Goal: Information Seeking & Learning: Learn about a topic

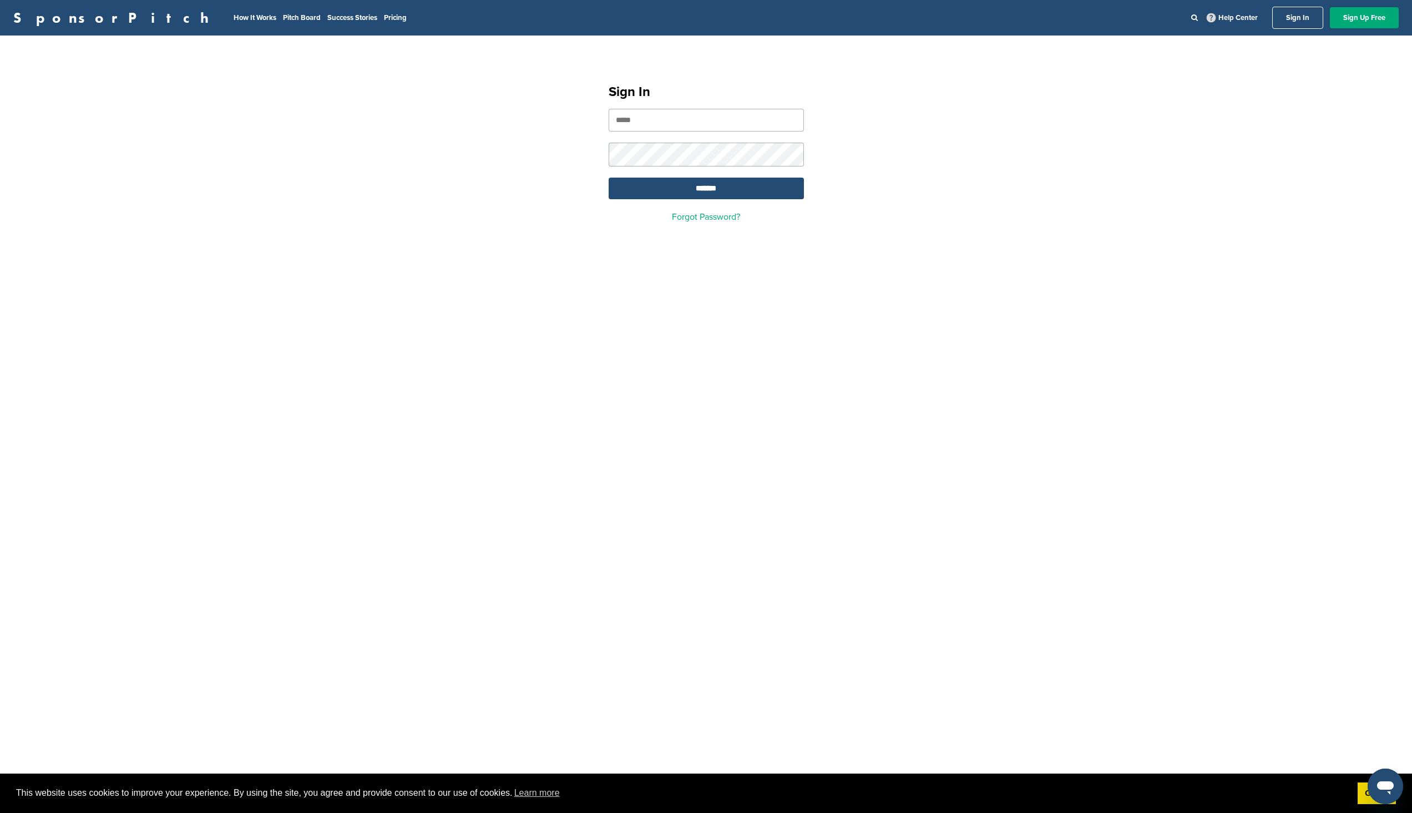
click at [696, 126] on input "email" at bounding box center [706, 120] width 195 height 23
click at [712, 128] on input "**********" at bounding box center [706, 120] width 195 height 23
paste input "*"
type input "**********"
click at [712, 196] on input "*******" at bounding box center [706, 189] width 195 height 22
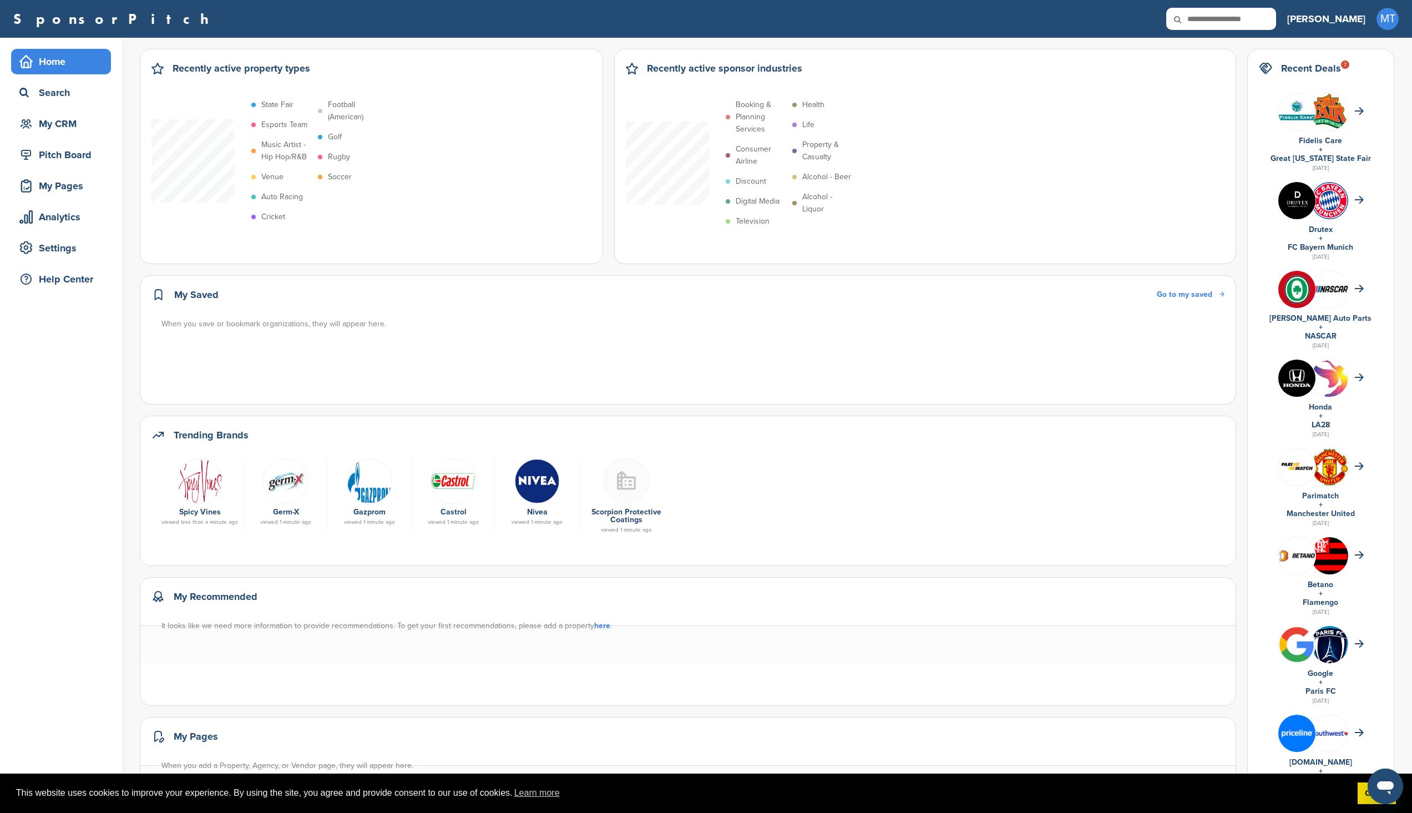
click at [1131, 49] on div "Recently active sponsor industries Booking & Planning Services Consumer Airline…" at bounding box center [925, 156] width 622 height 215
click at [56, 98] on div "Search" at bounding box center [64, 93] width 94 height 20
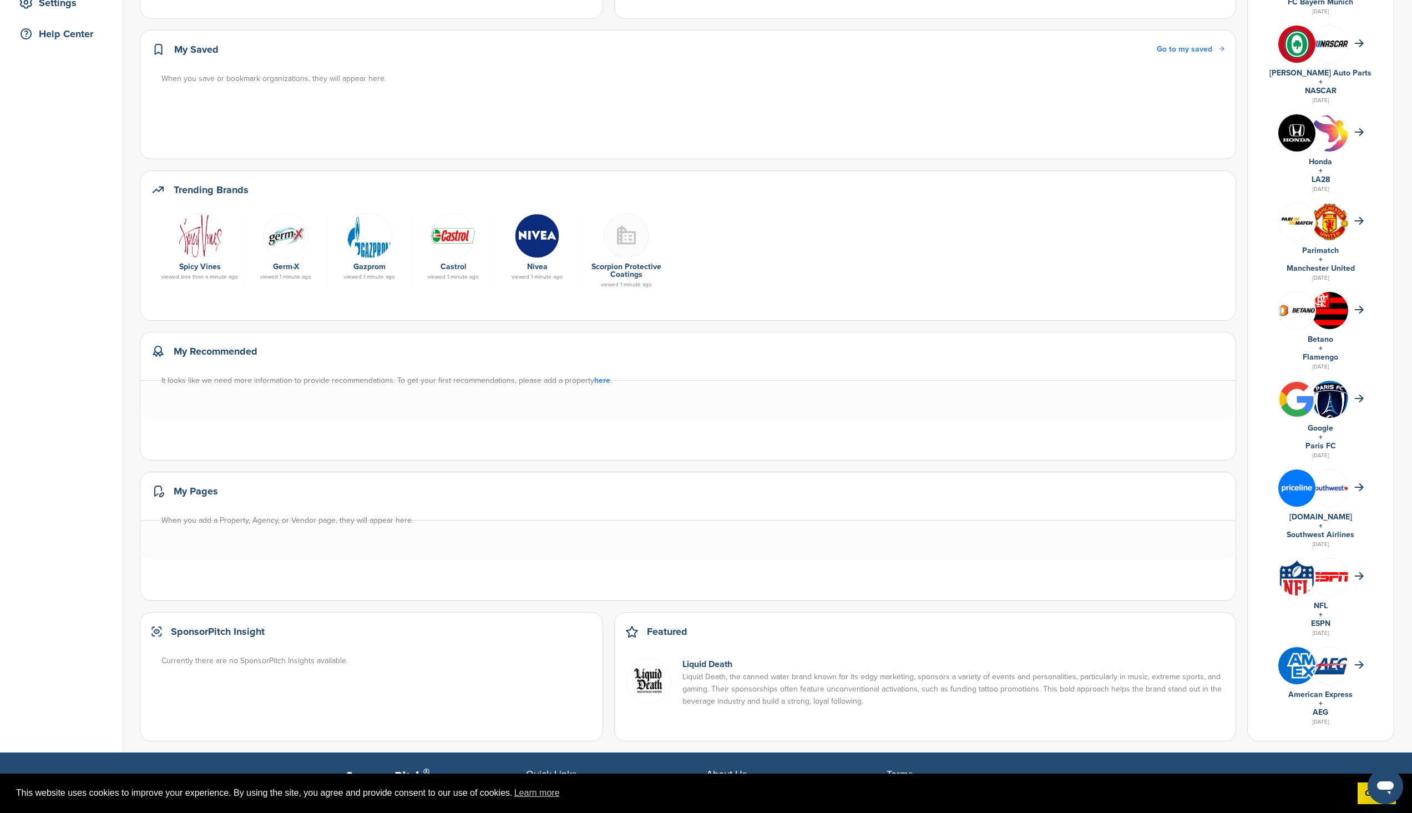
scroll to position [279, 0]
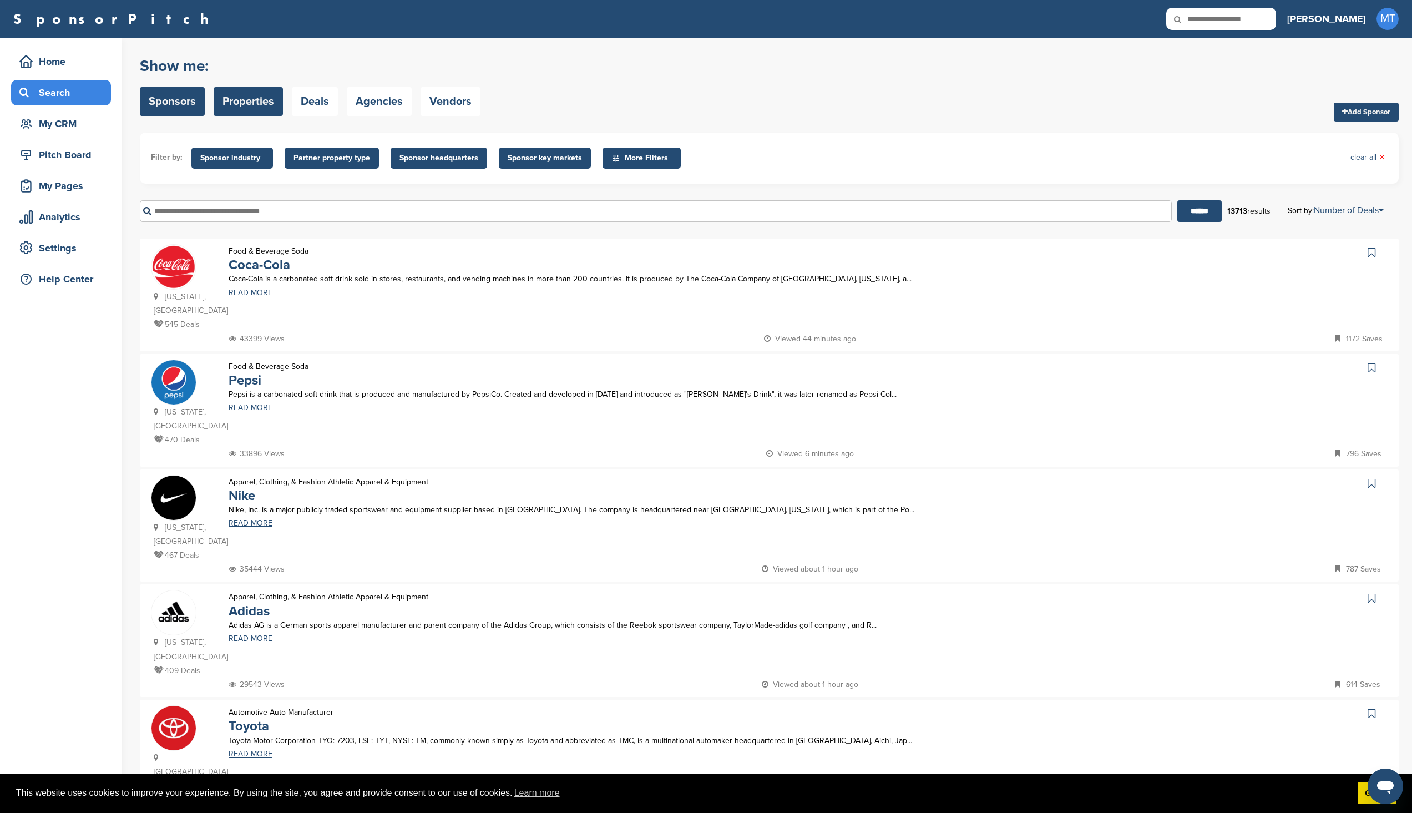
click at [258, 95] on link "Properties" at bounding box center [248, 101] width 69 height 29
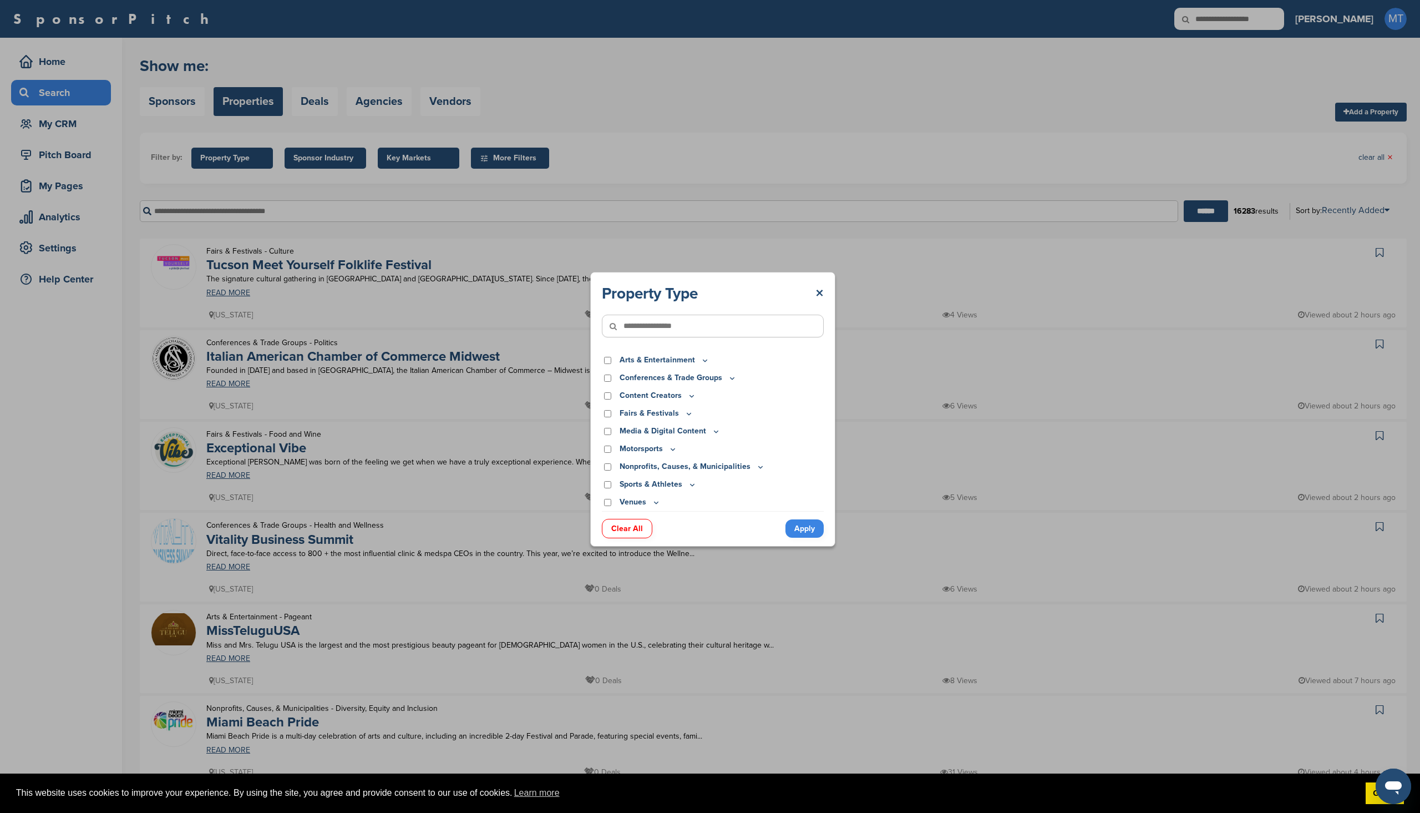
click at [655, 502] on icon at bounding box center [656, 502] width 9 height 9
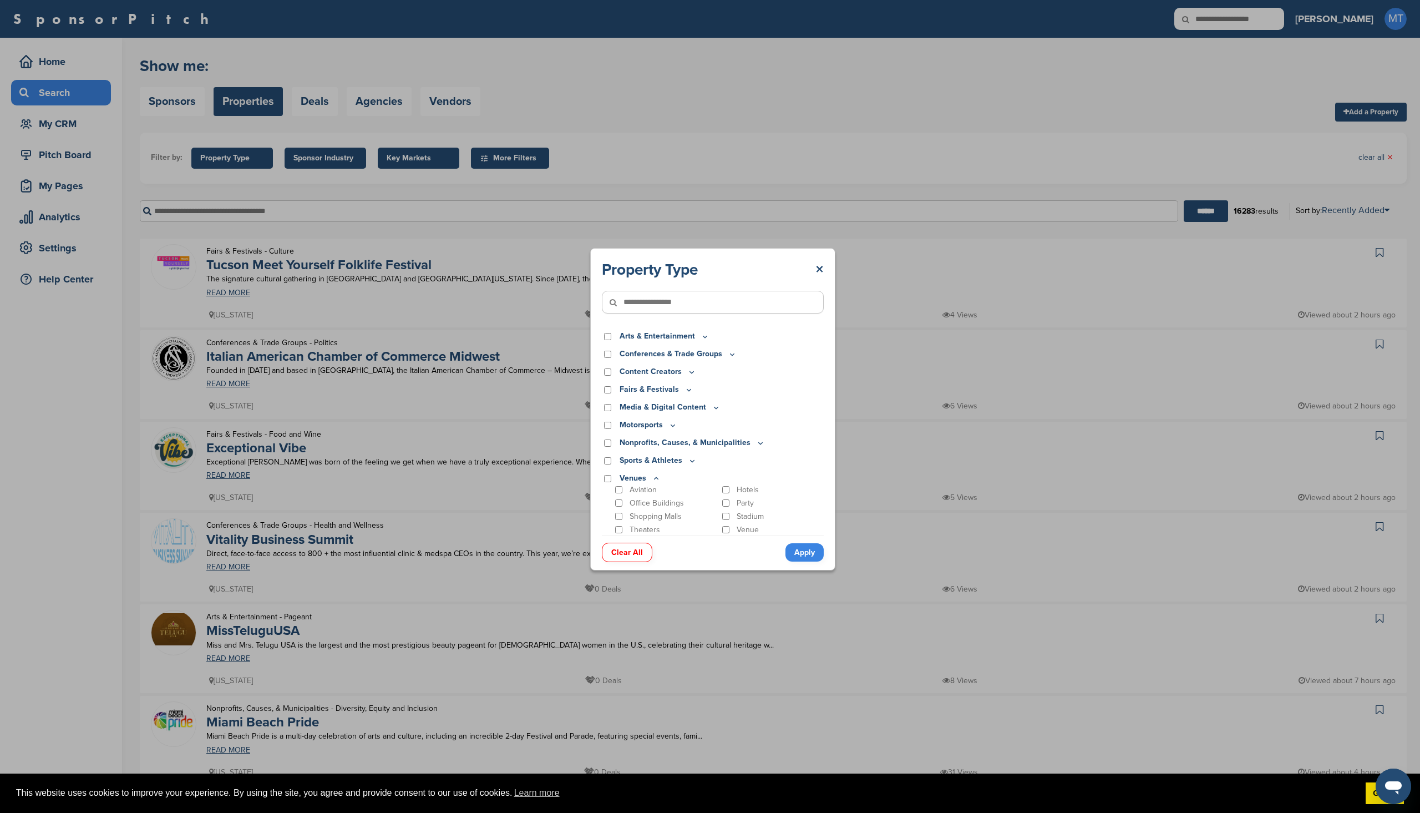
click at [668, 424] on icon at bounding box center [672, 424] width 9 height 9
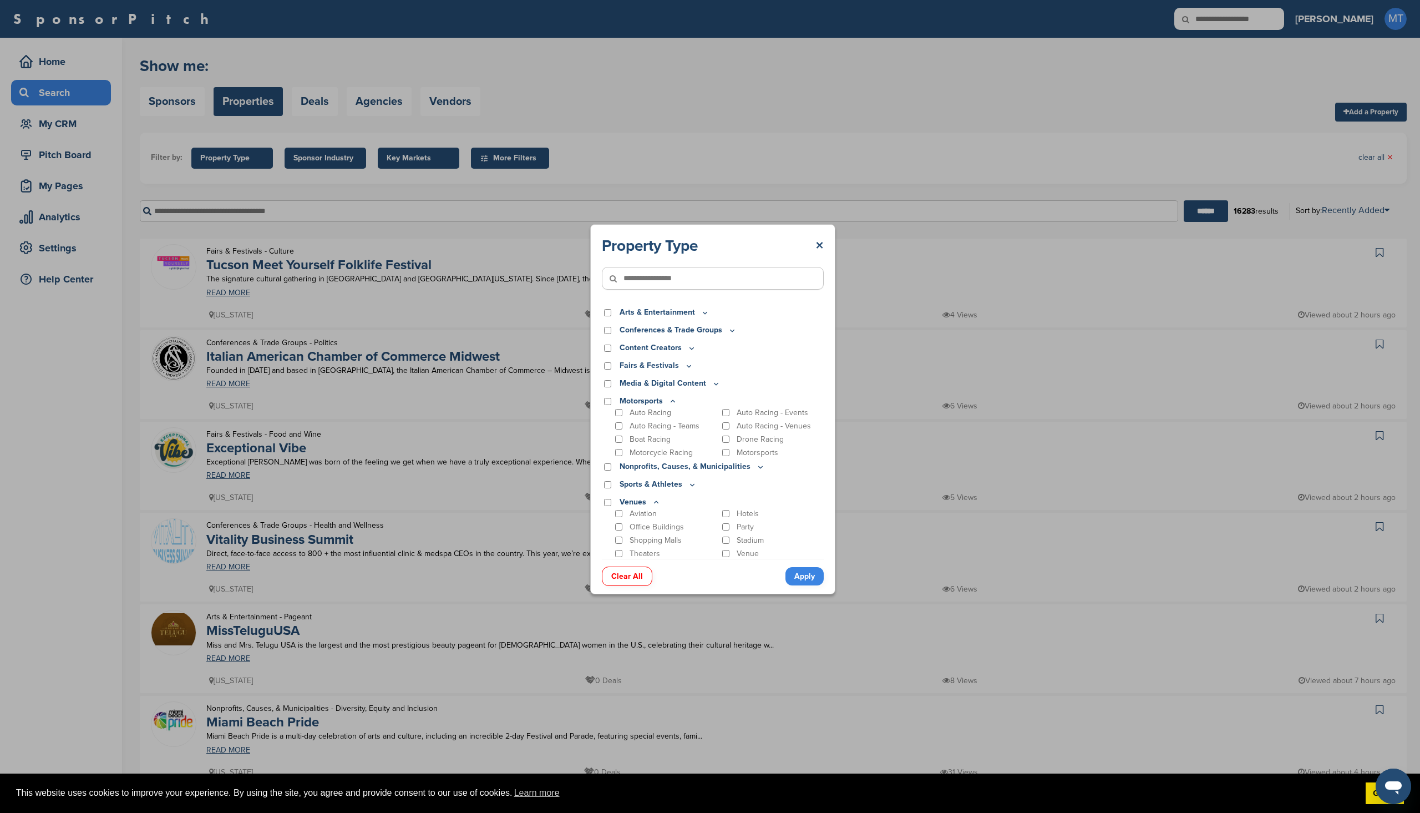
click at [749, 468] on p "Nonprofits, Causes, & Municipalities" at bounding box center [692, 466] width 145 height 12
click at [759, 468] on icon at bounding box center [761, 467] width 4 height 2
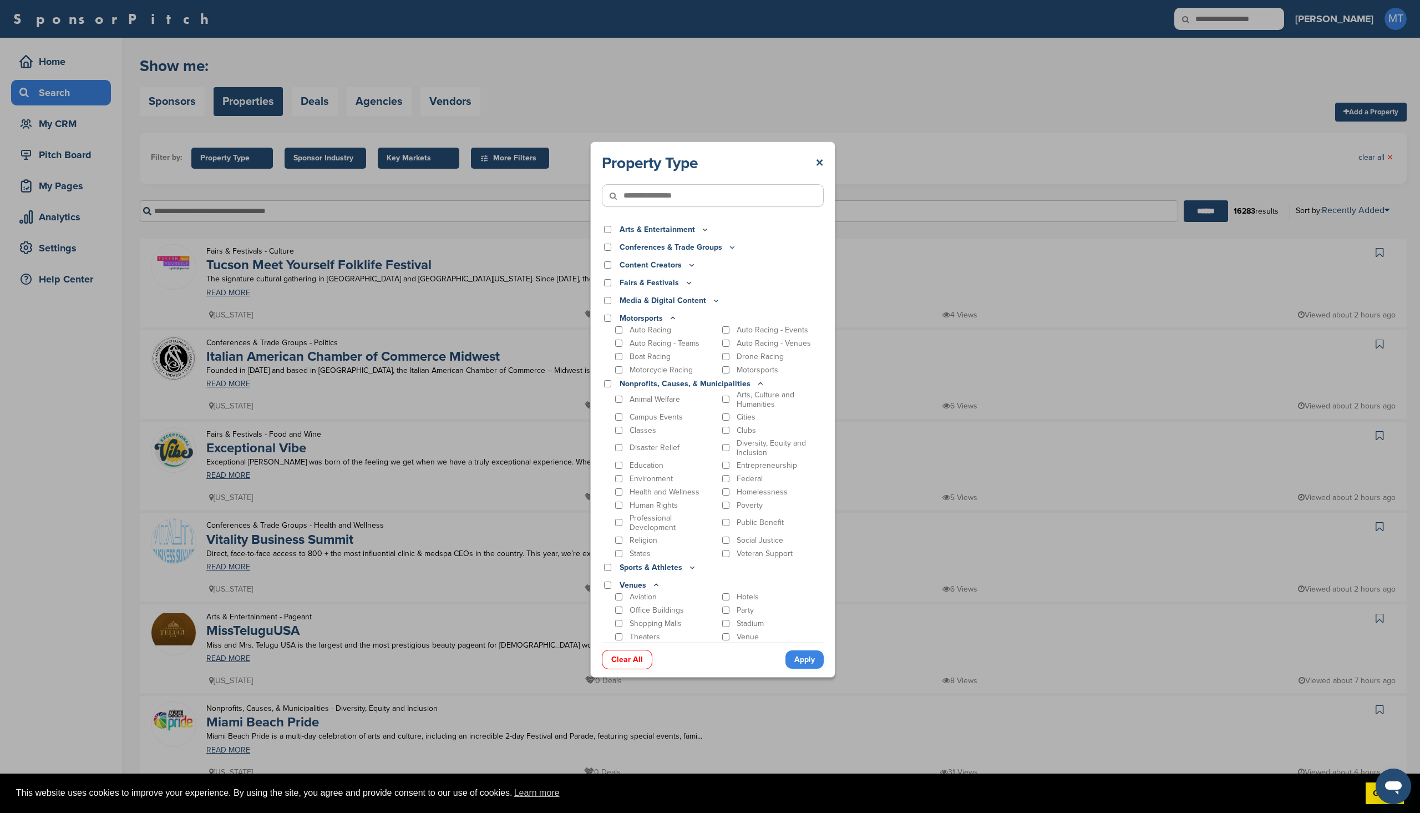
click at [670, 317] on icon at bounding box center [672, 317] width 9 height 9
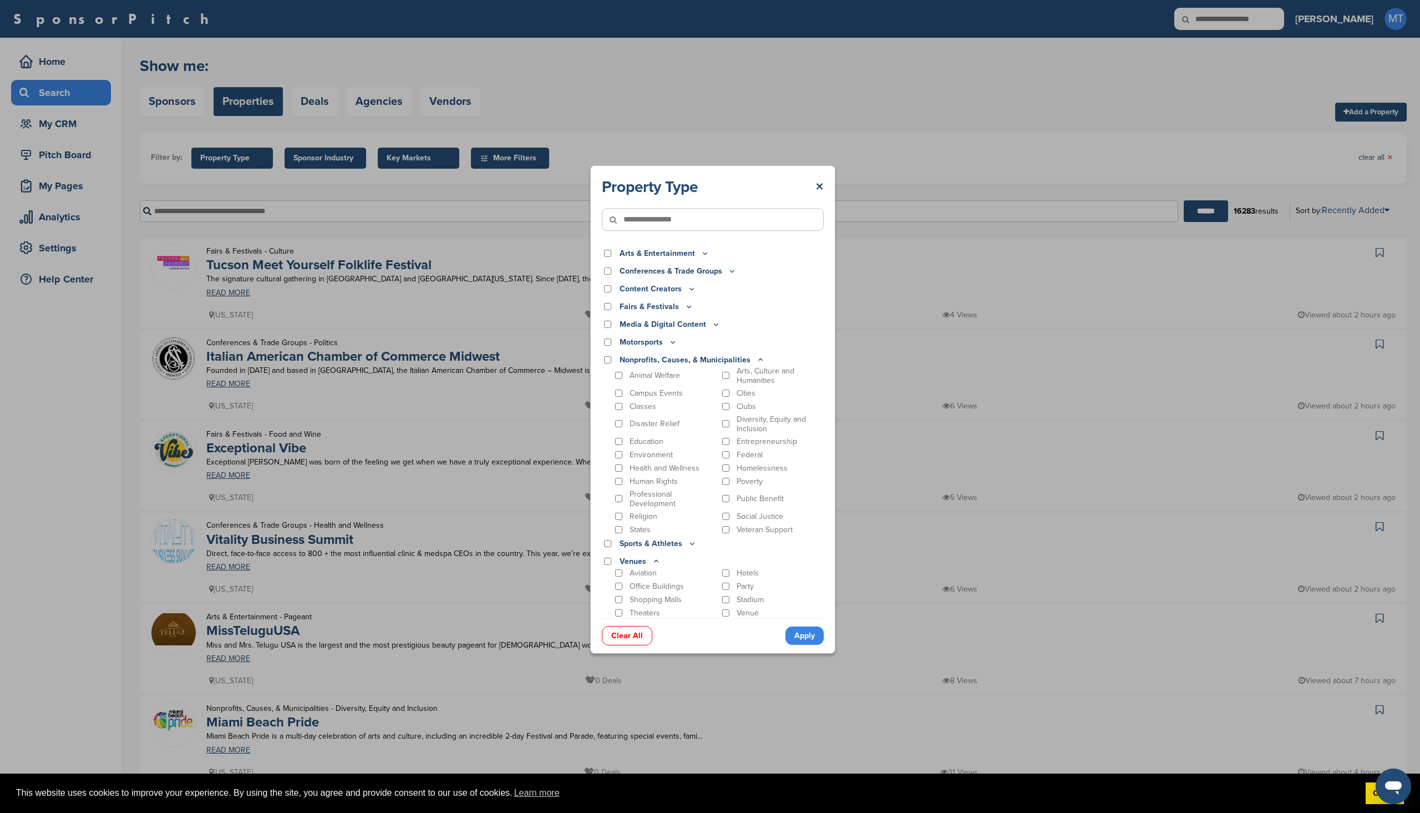
click at [759, 359] on icon at bounding box center [760, 359] width 9 height 9
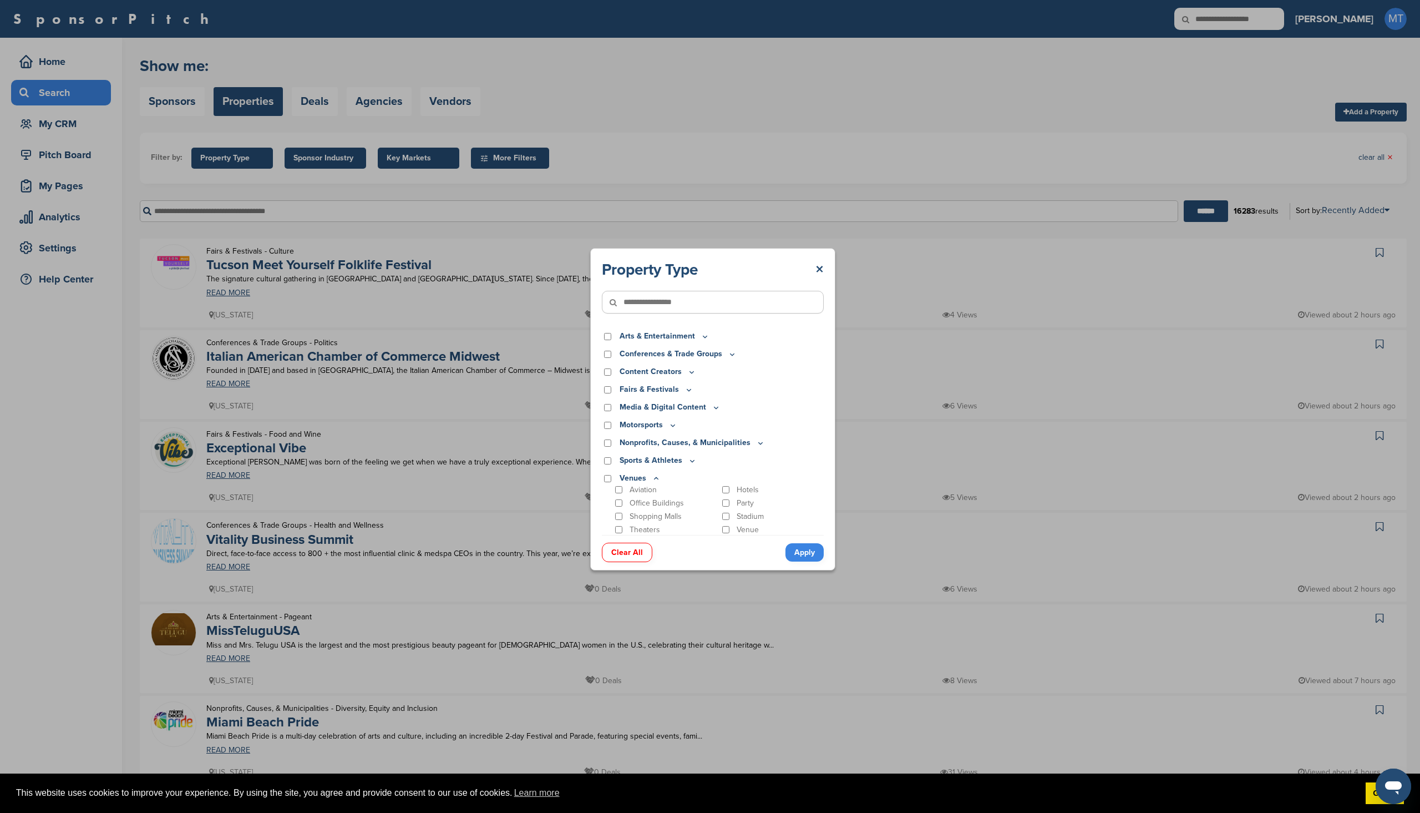
click at [694, 463] on icon at bounding box center [692, 460] width 9 height 9
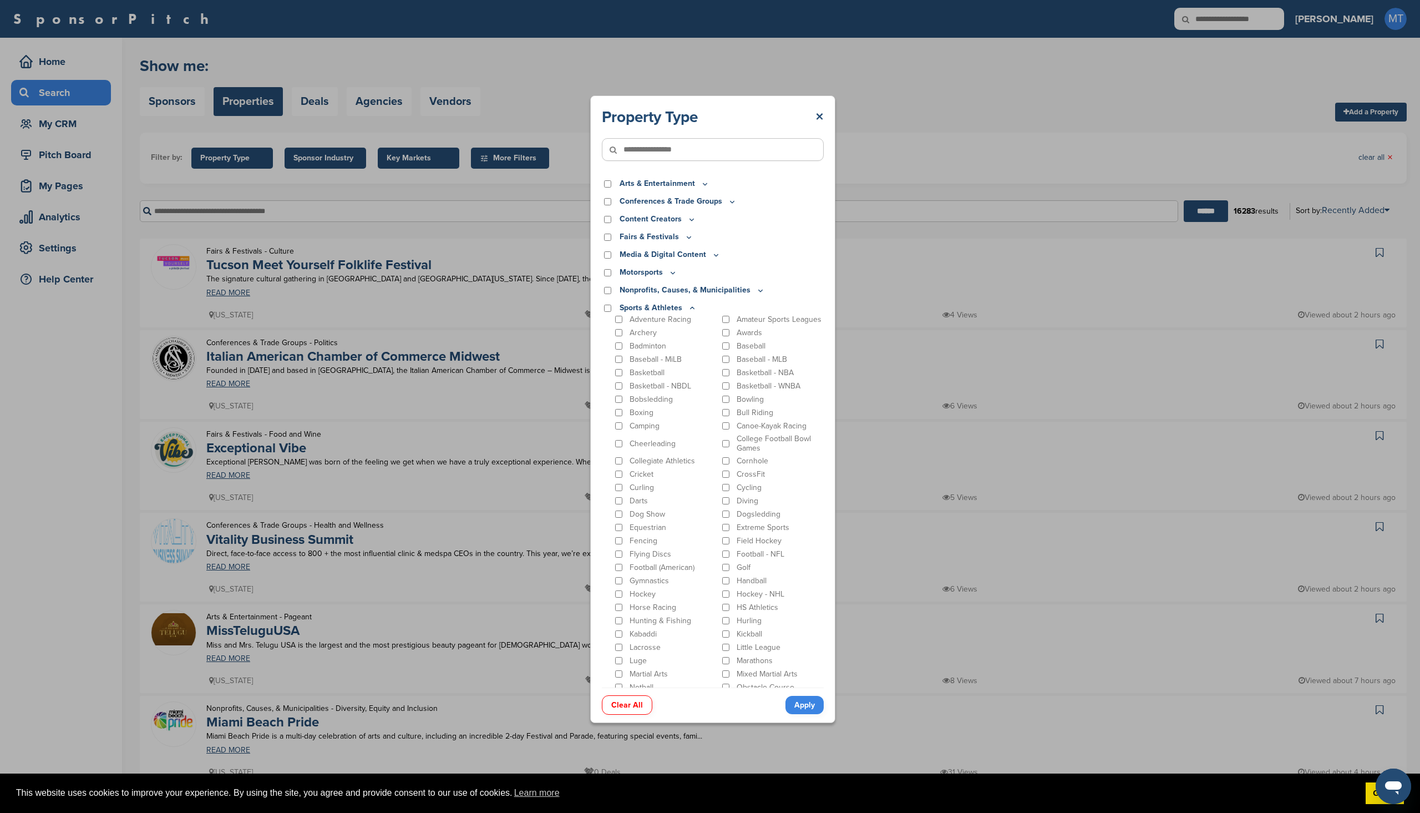
click at [691, 308] on icon at bounding box center [693, 308] width 4 height 2
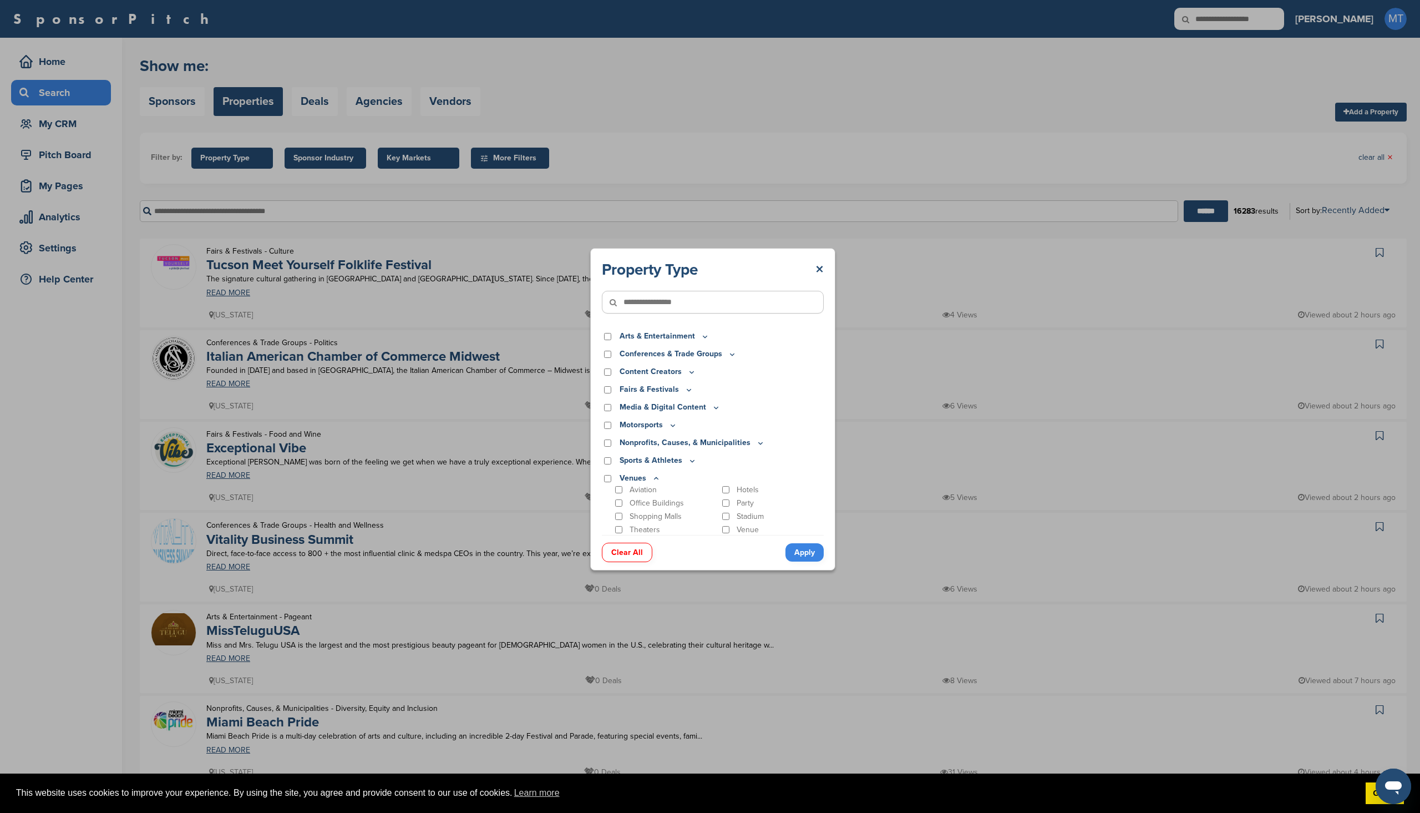
click at [657, 479] on icon at bounding box center [656, 478] width 9 height 9
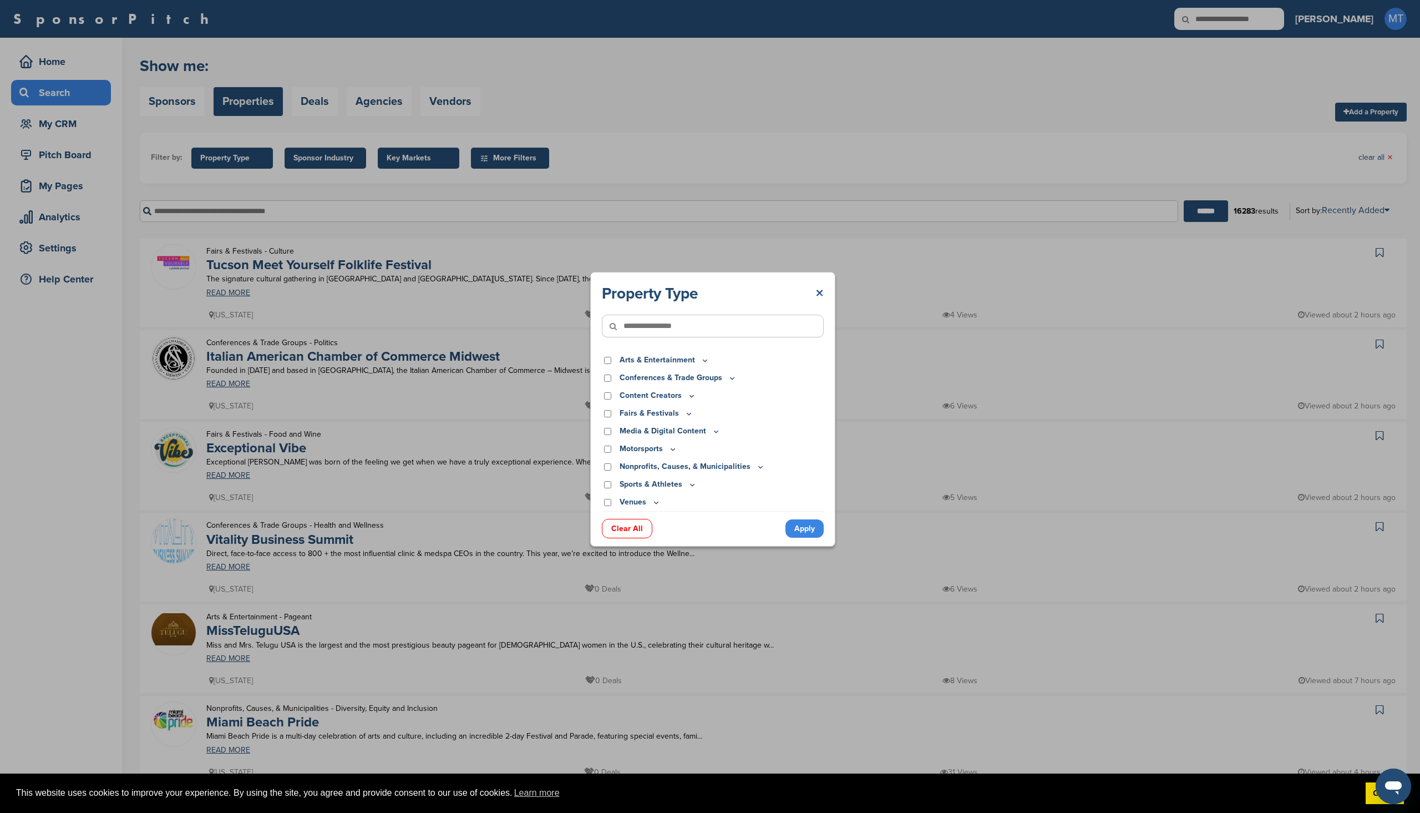
click at [822, 292] on link "×" at bounding box center [819, 293] width 8 height 20
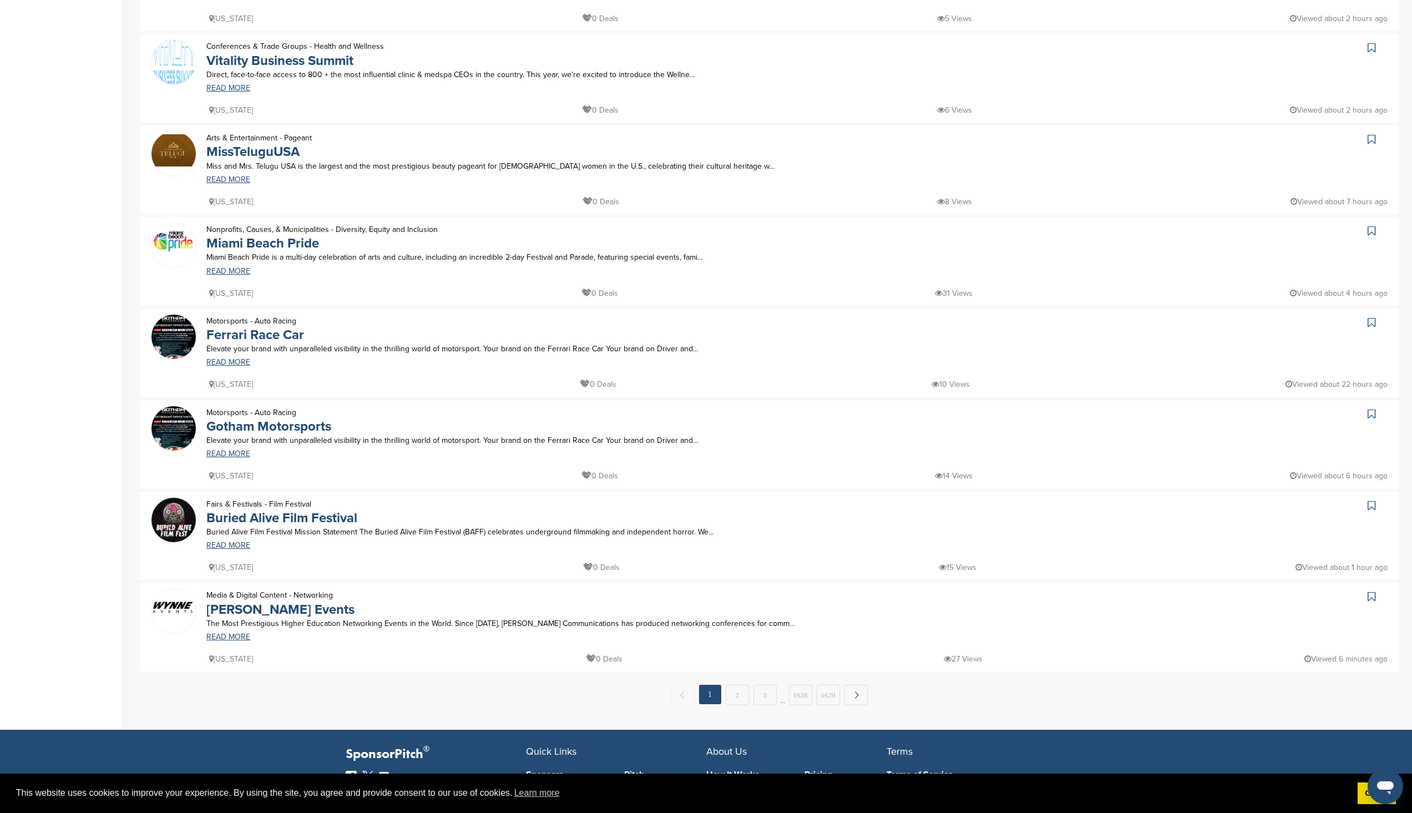
scroll to position [479, 0]
click at [739, 696] on link "2" at bounding box center [737, 694] width 23 height 21
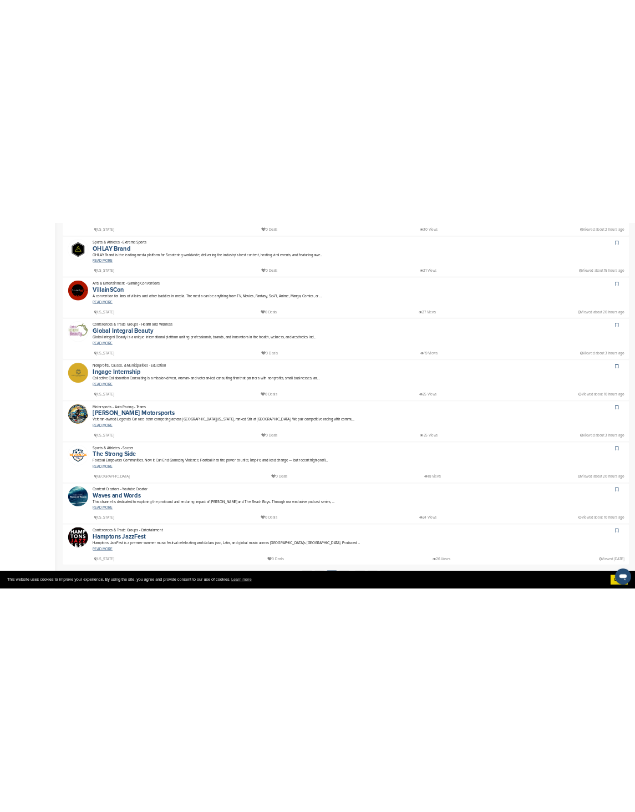
scroll to position [390, 0]
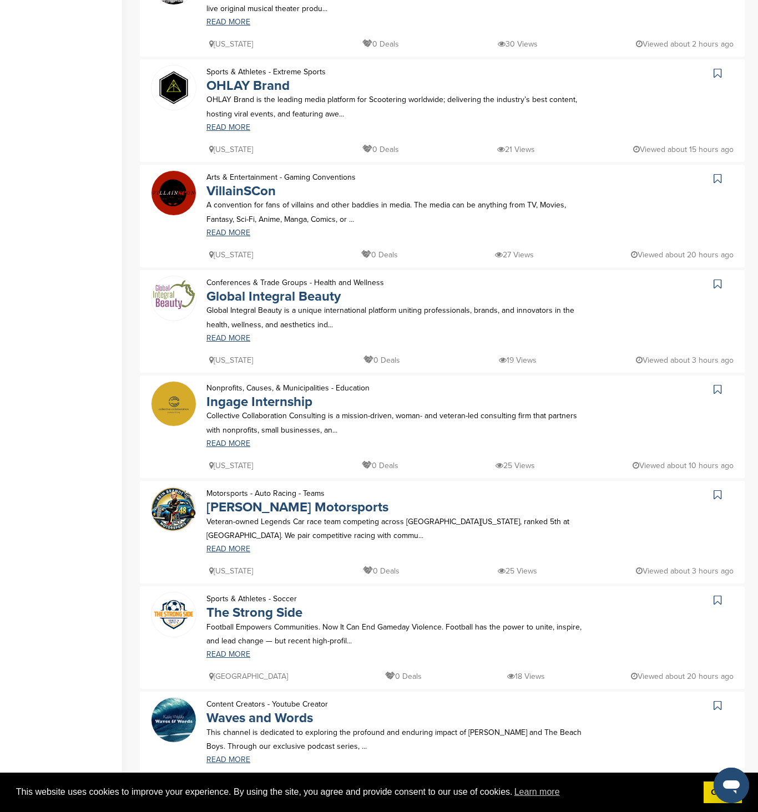
click at [94, 630] on div "Home Search My CRM Pitch Board My Pages Analytics Settings Help Center" at bounding box center [61, 303] width 122 height 1310
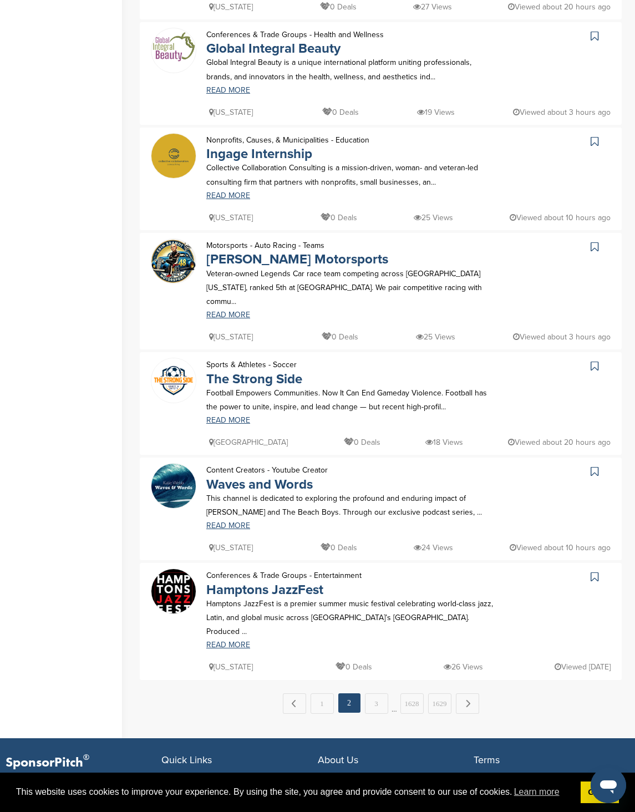
scroll to position [638, 0]
click at [463, 693] on link "Next →" at bounding box center [467, 703] width 23 height 20
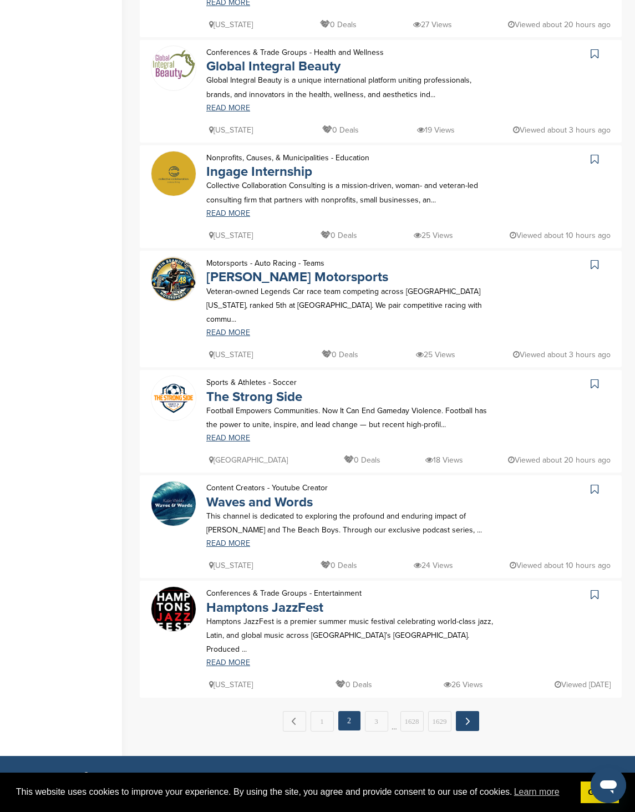
scroll to position [0, 0]
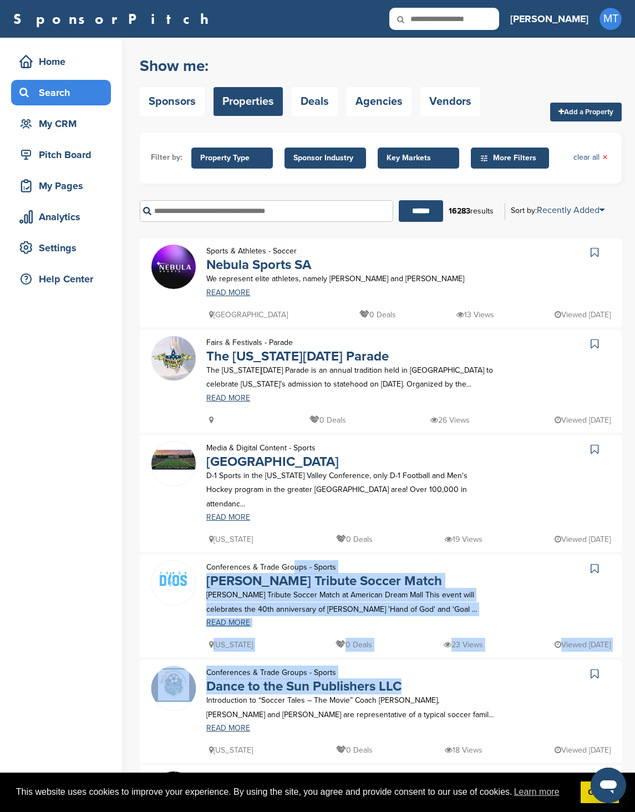
drag, startPoint x: 463, startPoint y: 677, endPoint x: 231, endPoint y: 525, distance: 277.6
click at [231, 525] on div "Sports & Athletes - Soccer Nebula Sports SA We represent elite athletes, namely…" at bounding box center [381, 788] width 482 height 1099
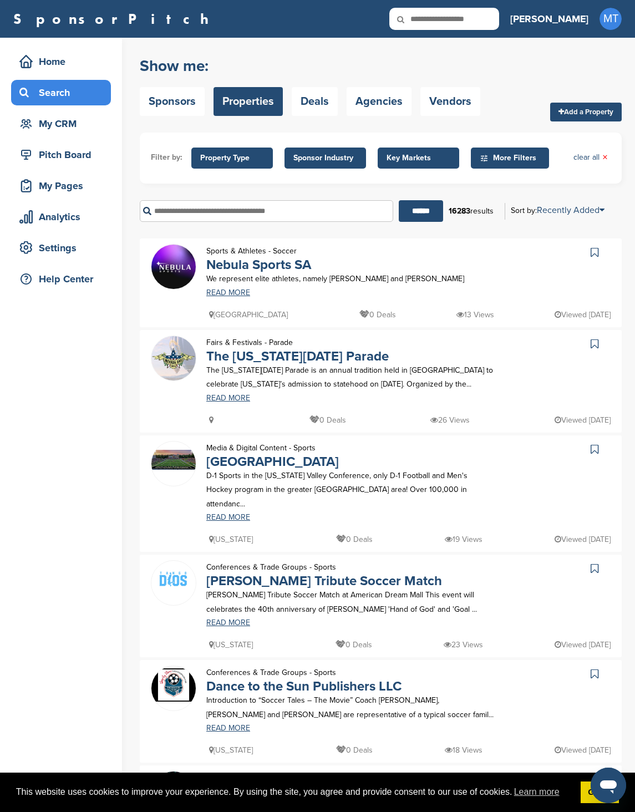
click at [26, 399] on div "Home Search My CRM Pitch Board My Pages Analytics Settings Help Center" at bounding box center [61, 700] width 122 height 1324
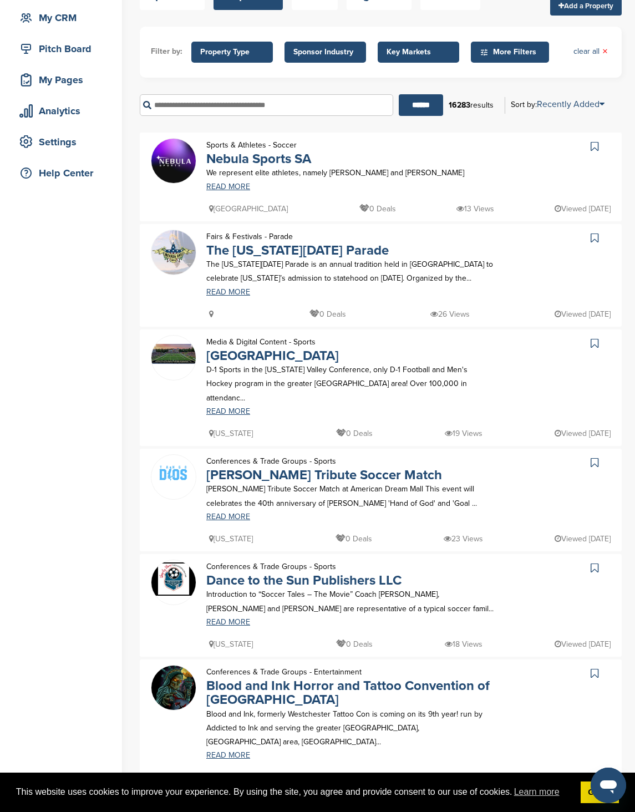
scroll to position [107, 0]
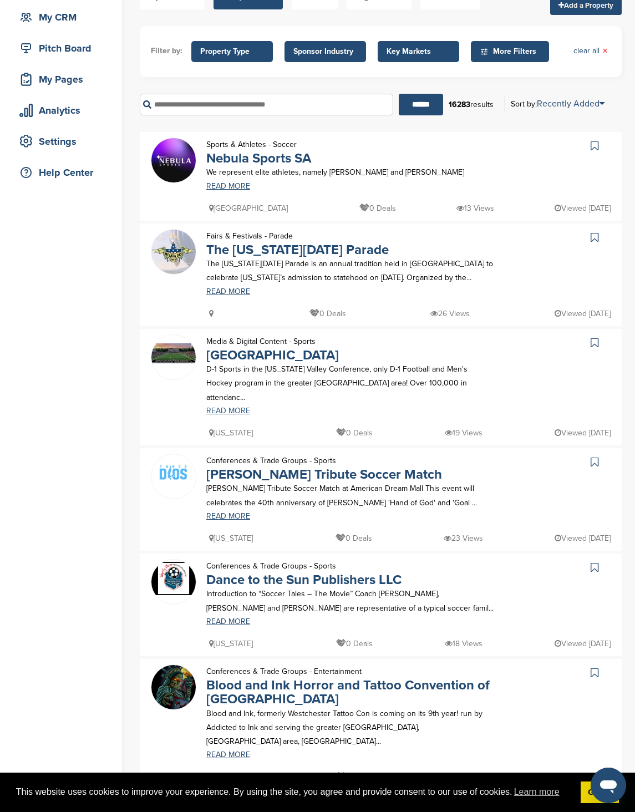
click at [235, 407] on link "READ MORE" at bounding box center [351, 411] width 290 height 8
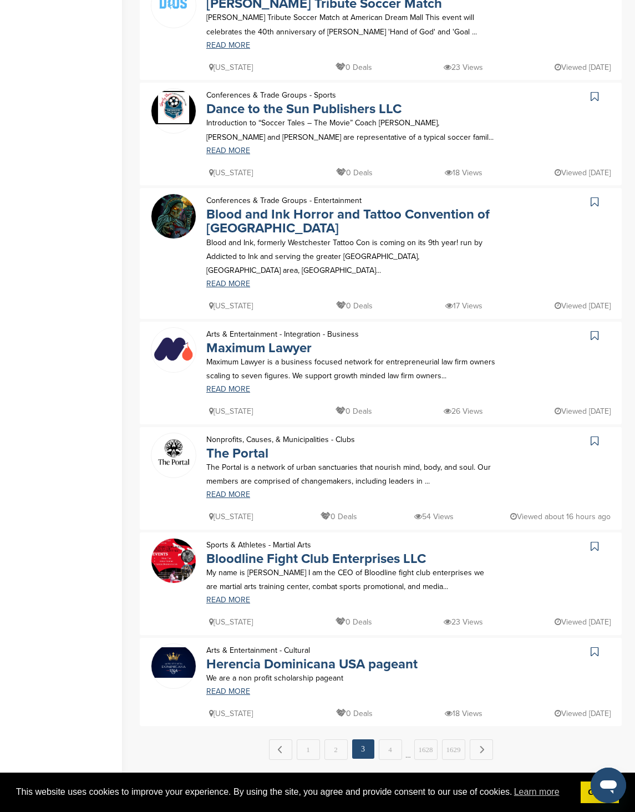
scroll to position [578, 0]
click at [384, 739] on link "4" at bounding box center [390, 749] width 23 height 21
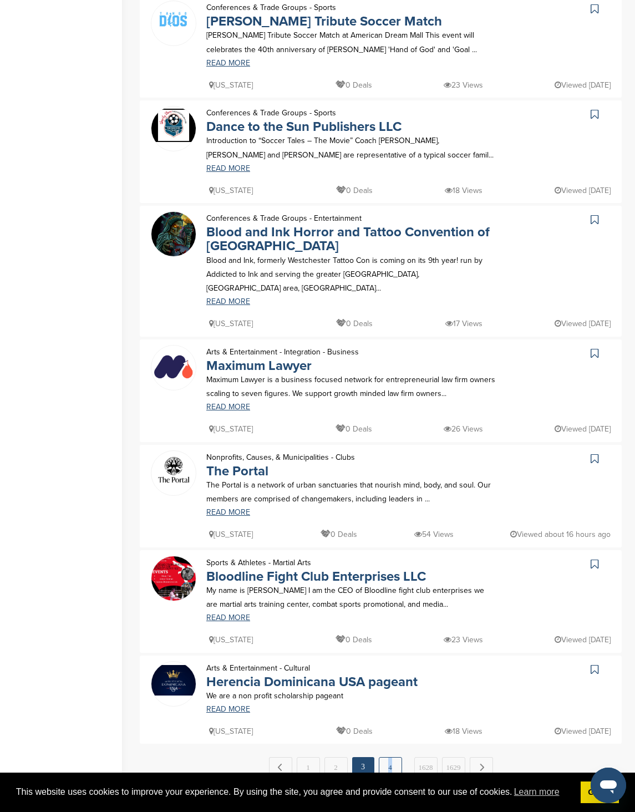
click at [384, 722] on div "Sports & Athletes - Soccer Nebula Sports SA We represent elite athletes, namely…" at bounding box center [381, 228] width 482 height 1099
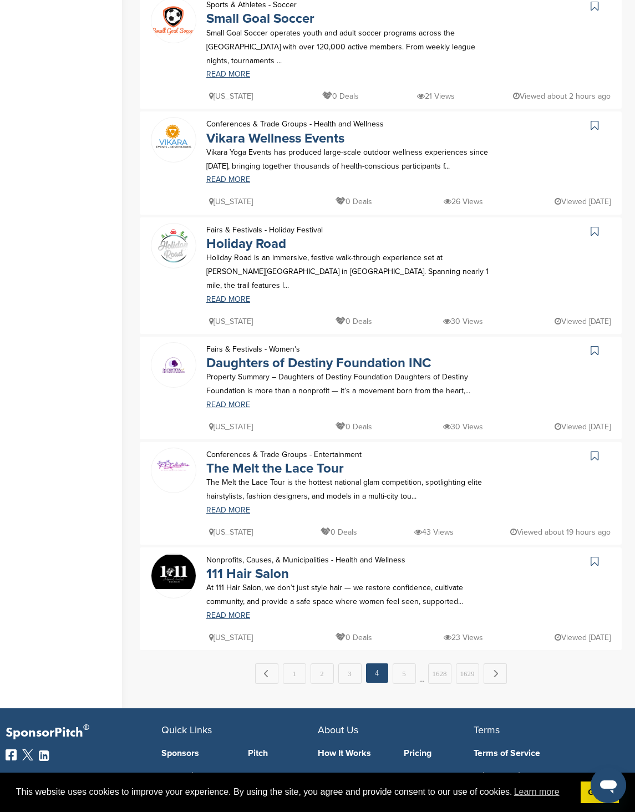
scroll to position [682, 0]
click at [398, 663] on link "5" at bounding box center [404, 673] width 23 height 21
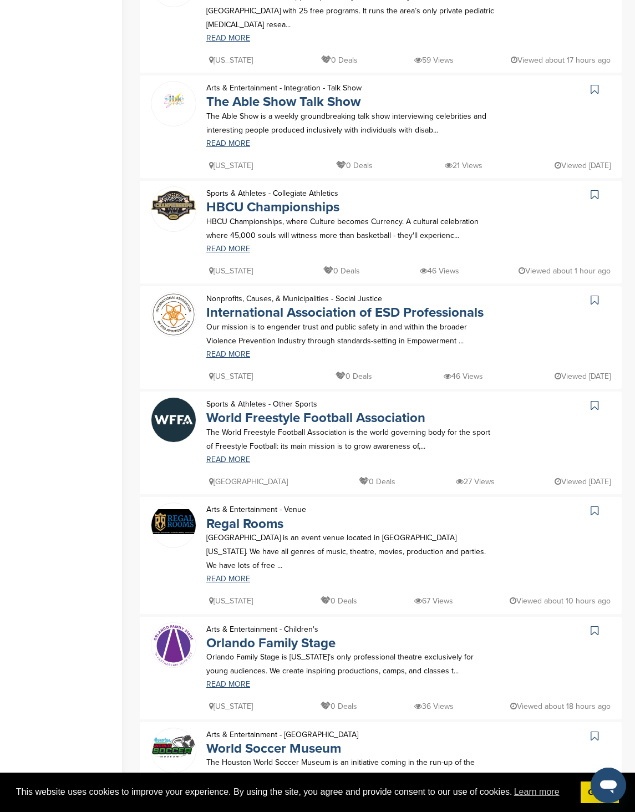
scroll to position [388, 0]
click at [232, 409] on link "World Freestyle Football Association" at bounding box center [315, 417] width 219 height 16
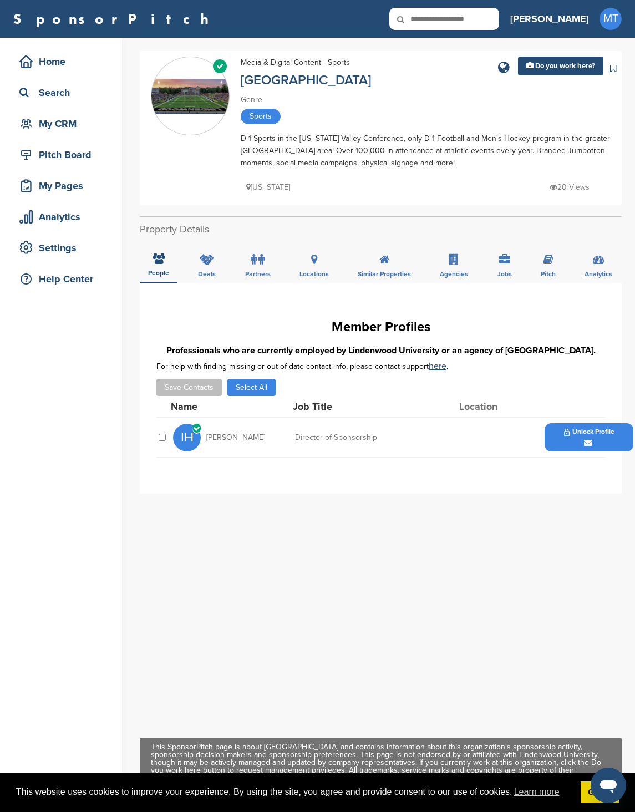
click at [95, 430] on div "Home Search My CRM Pitch Board My Pages Analytics Settings Help Center" at bounding box center [61, 425] width 122 height 774
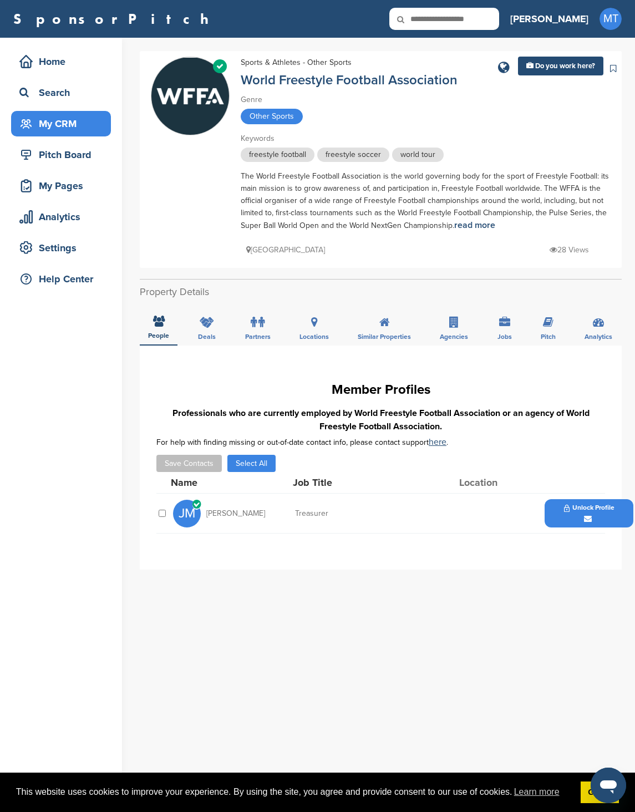
click at [48, 116] on div "My CRM" at bounding box center [64, 124] width 94 height 20
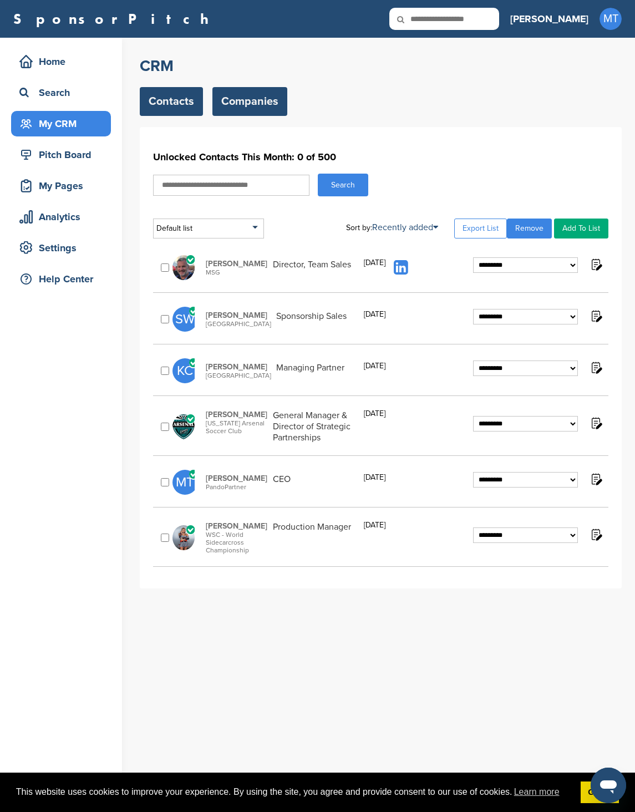
click at [241, 104] on link "Companies" at bounding box center [249, 101] width 75 height 29
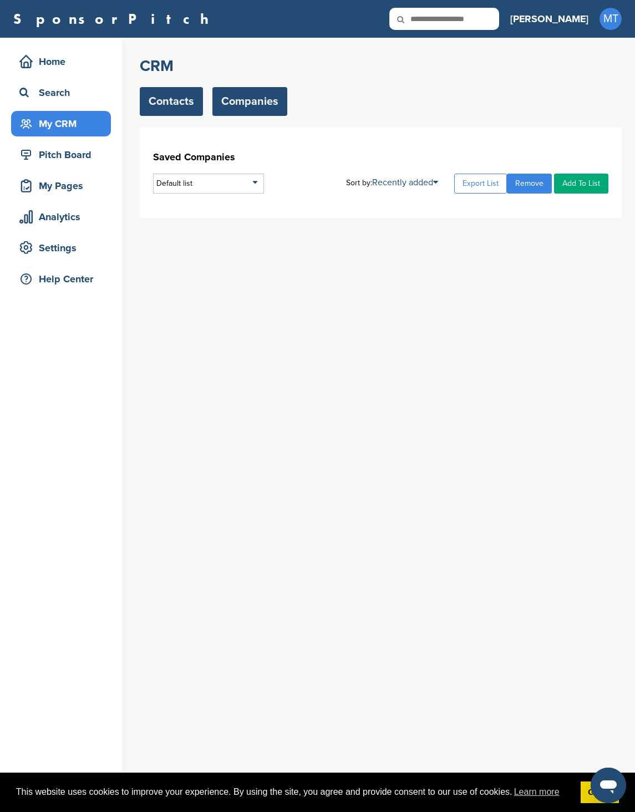
click at [178, 99] on link "Contacts" at bounding box center [171, 101] width 63 height 29
